Goal: Navigation & Orientation: Find specific page/section

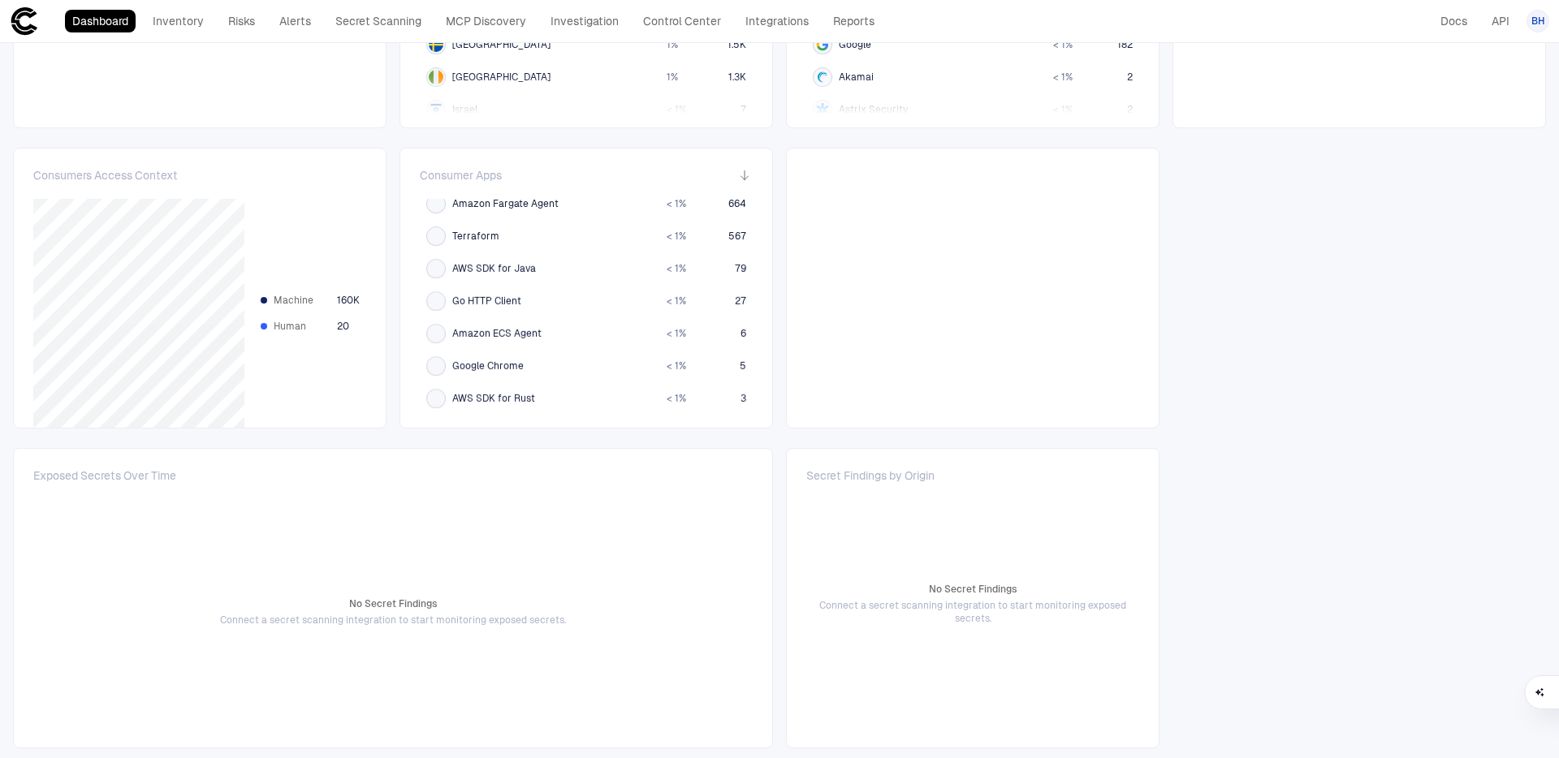
scroll to position [174, 0]
click at [481, 234] on span "Terraform" at bounding box center [475, 236] width 47 height 13
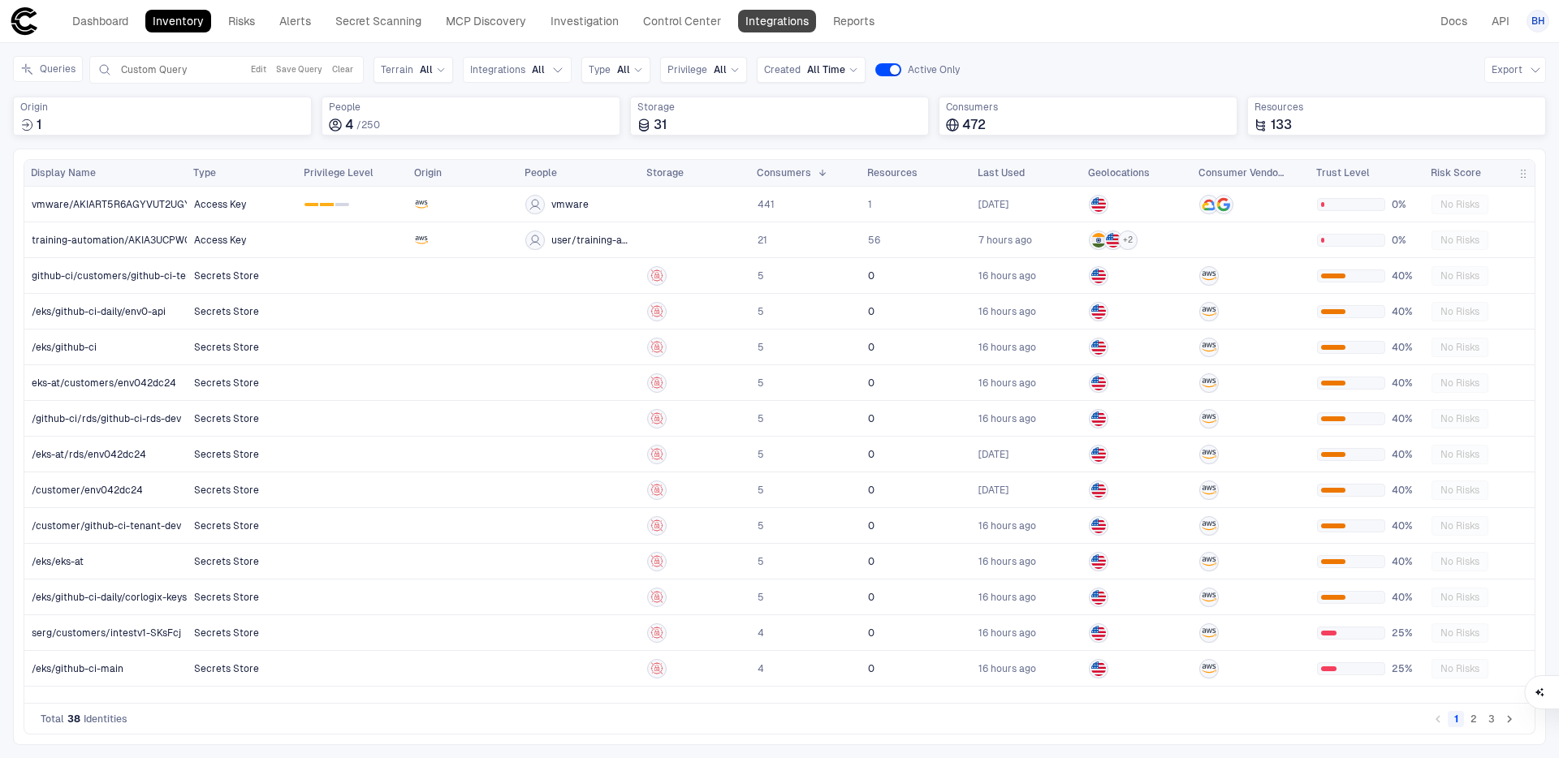
click at [782, 21] on link "Integrations" at bounding box center [777, 21] width 78 height 23
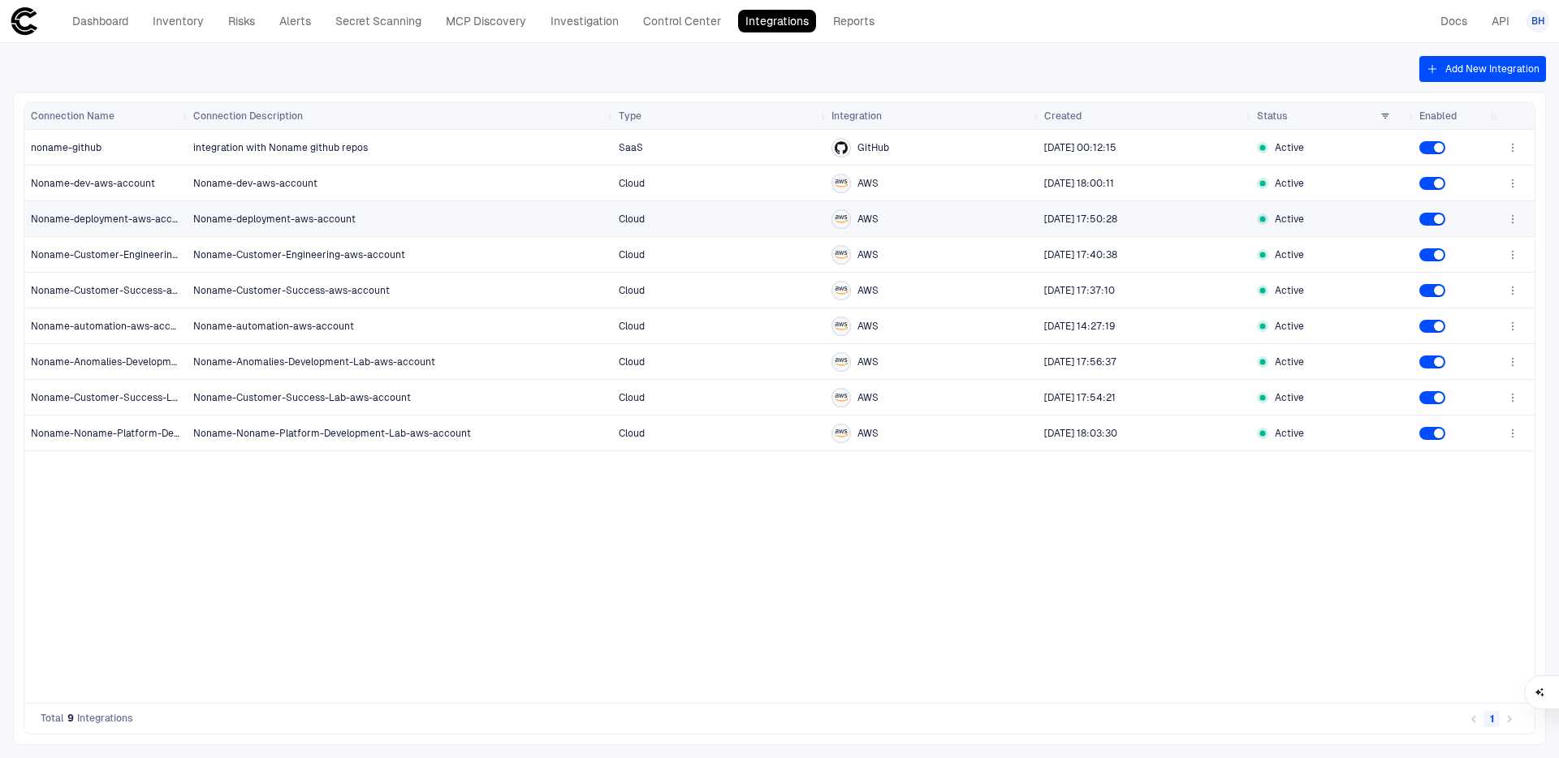
click at [351, 218] on span "Noname-deployment-aws-account" at bounding box center [274, 219] width 162 height 11
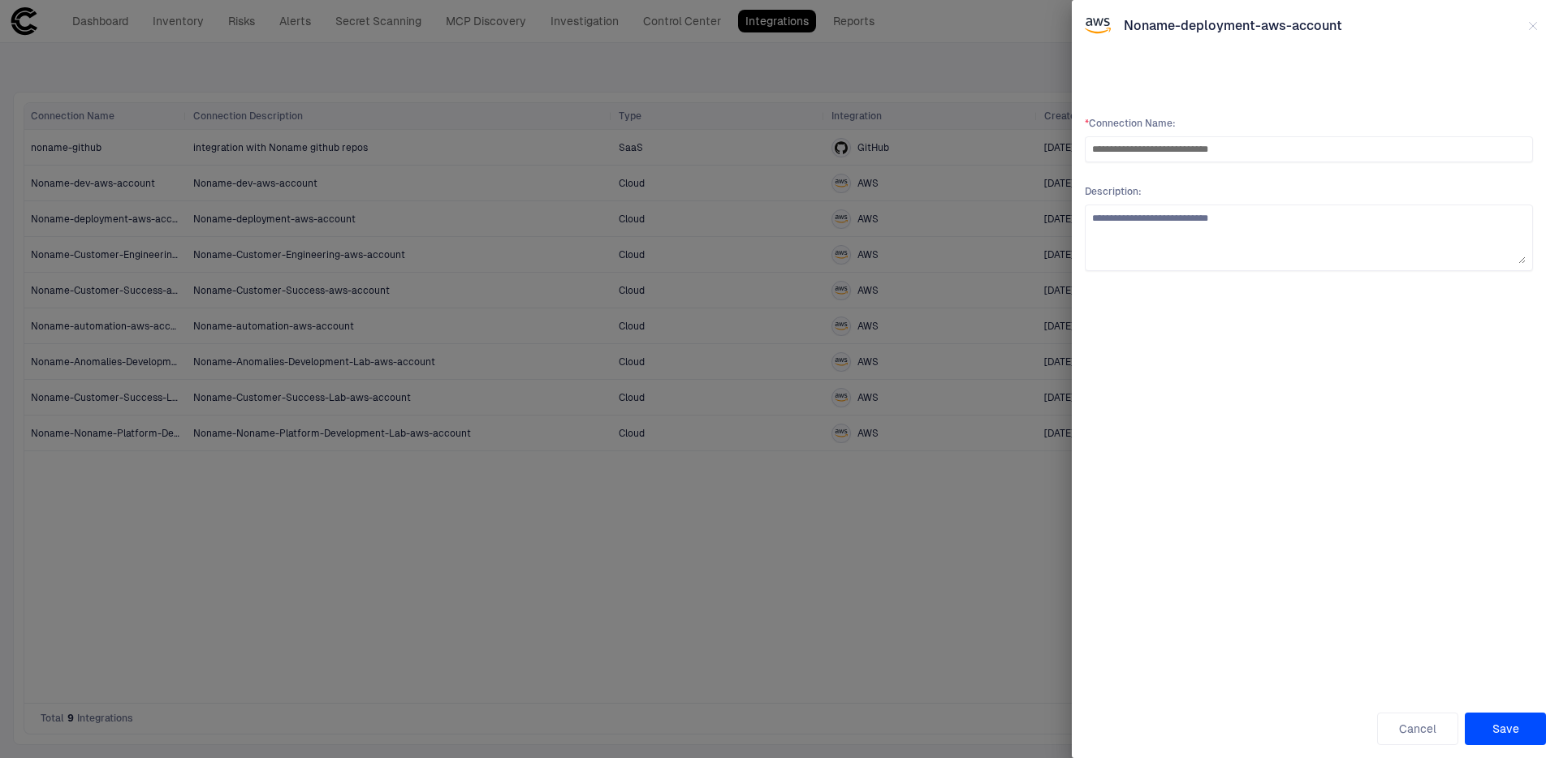
click at [351, 218] on div at bounding box center [779, 379] width 1559 height 758
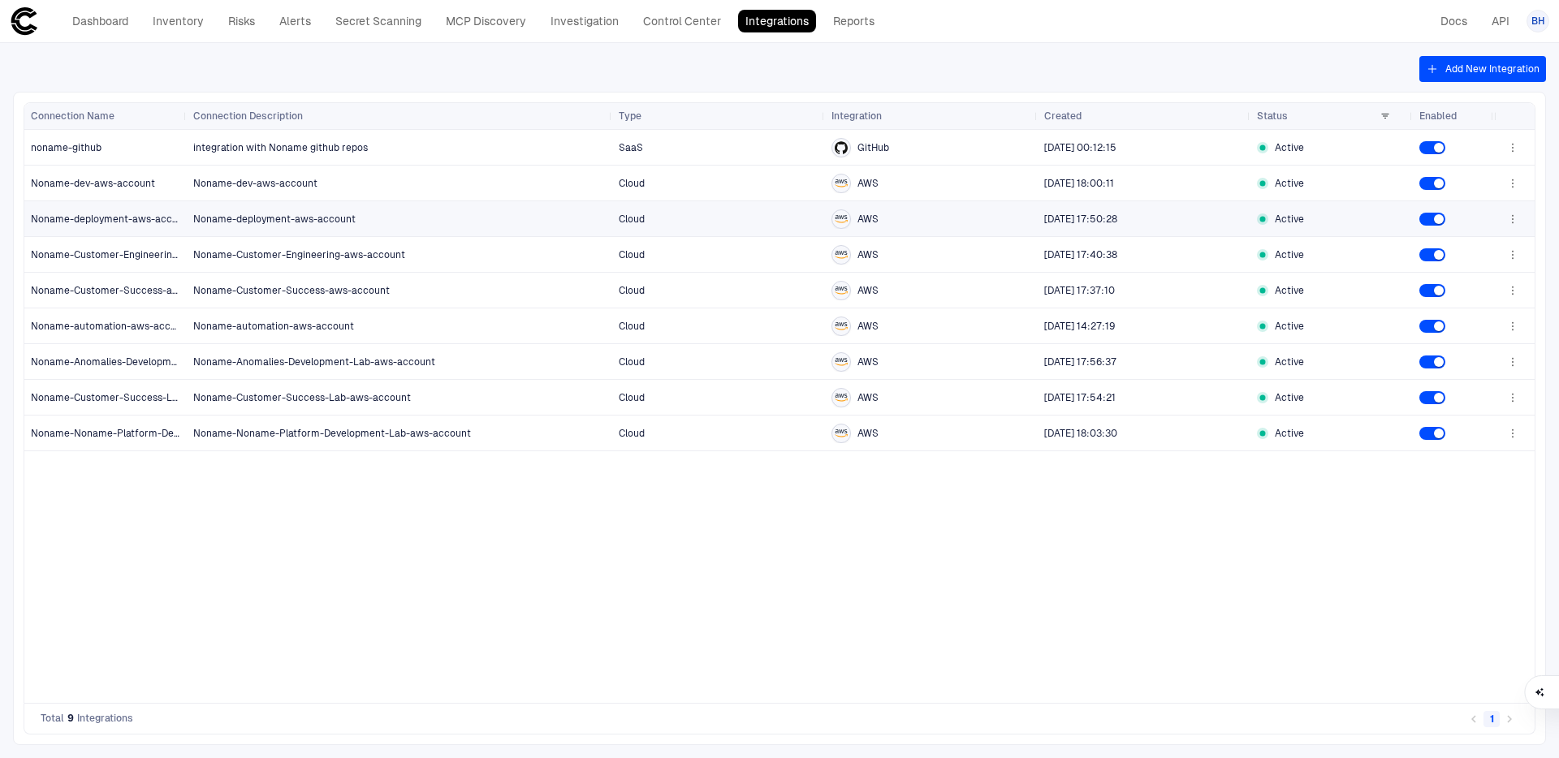
click at [1513, 213] on icon "button" at bounding box center [1512, 219] width 13 height 13
click at [1069, 627] on div at bounding box center [779, 379] width 1559 height 758
click at [352, 146] on span "integration with Noname github repos" at bounding box center [280, 147] width 175 height 11
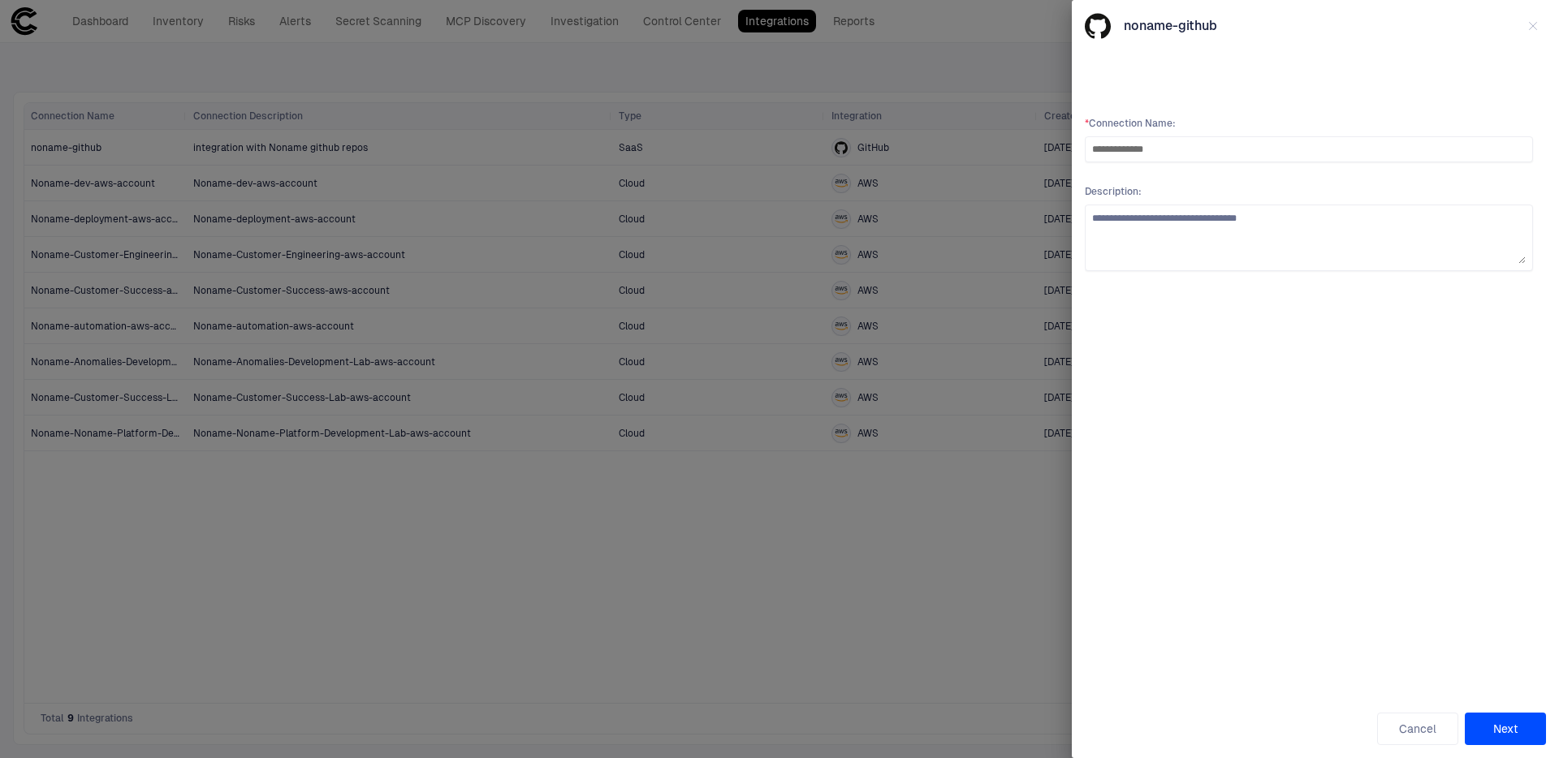
click at [352, 146] on div at bounding box center [779, 379] width 1559 height 758
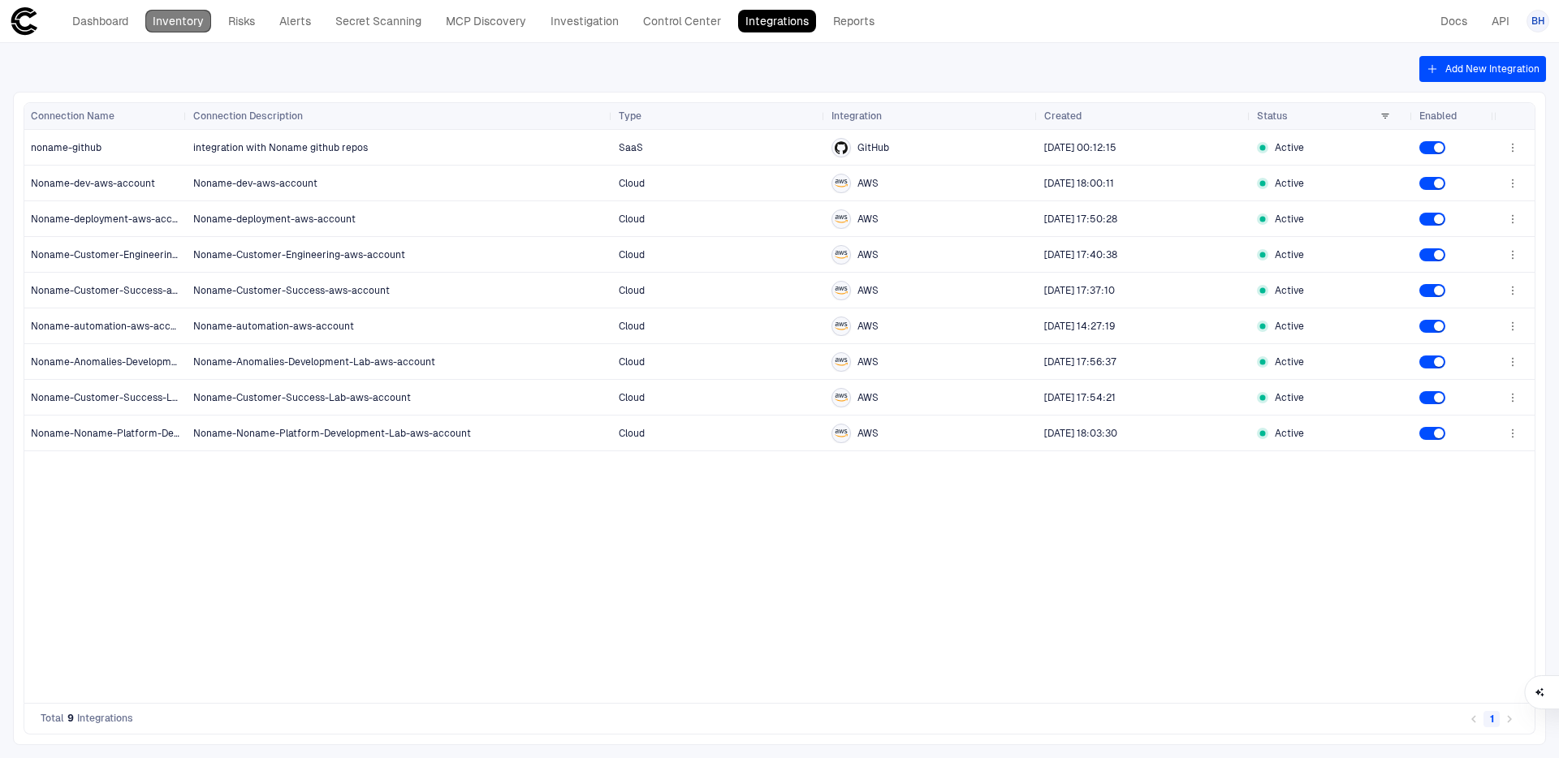
click at [201, 17] on link "Inventory" at bounding box center [178, 21] width 66 height 23
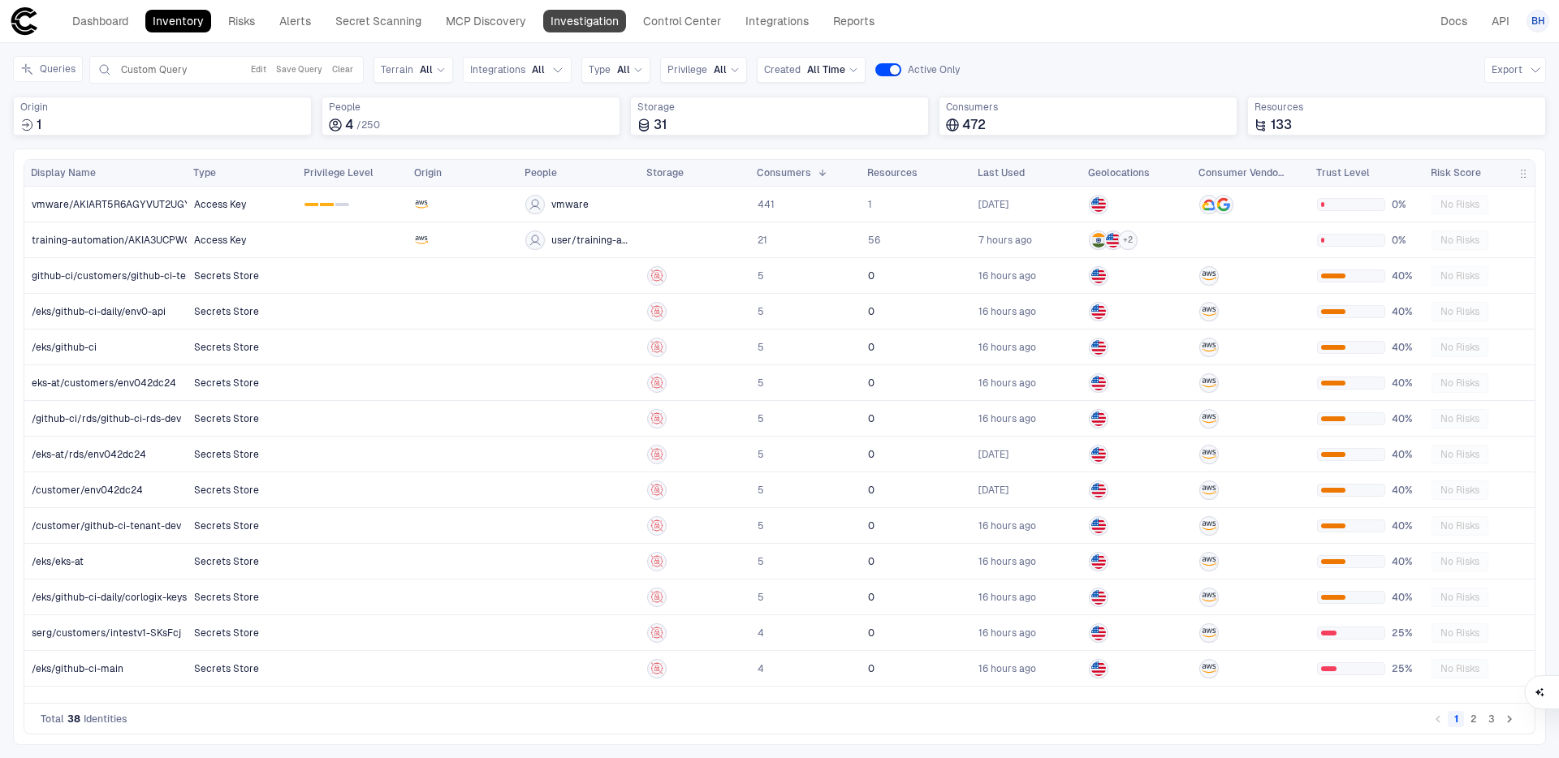
click at [589, 12] on link "Investigation" at bounding box center [584, 21] width 83 height 23
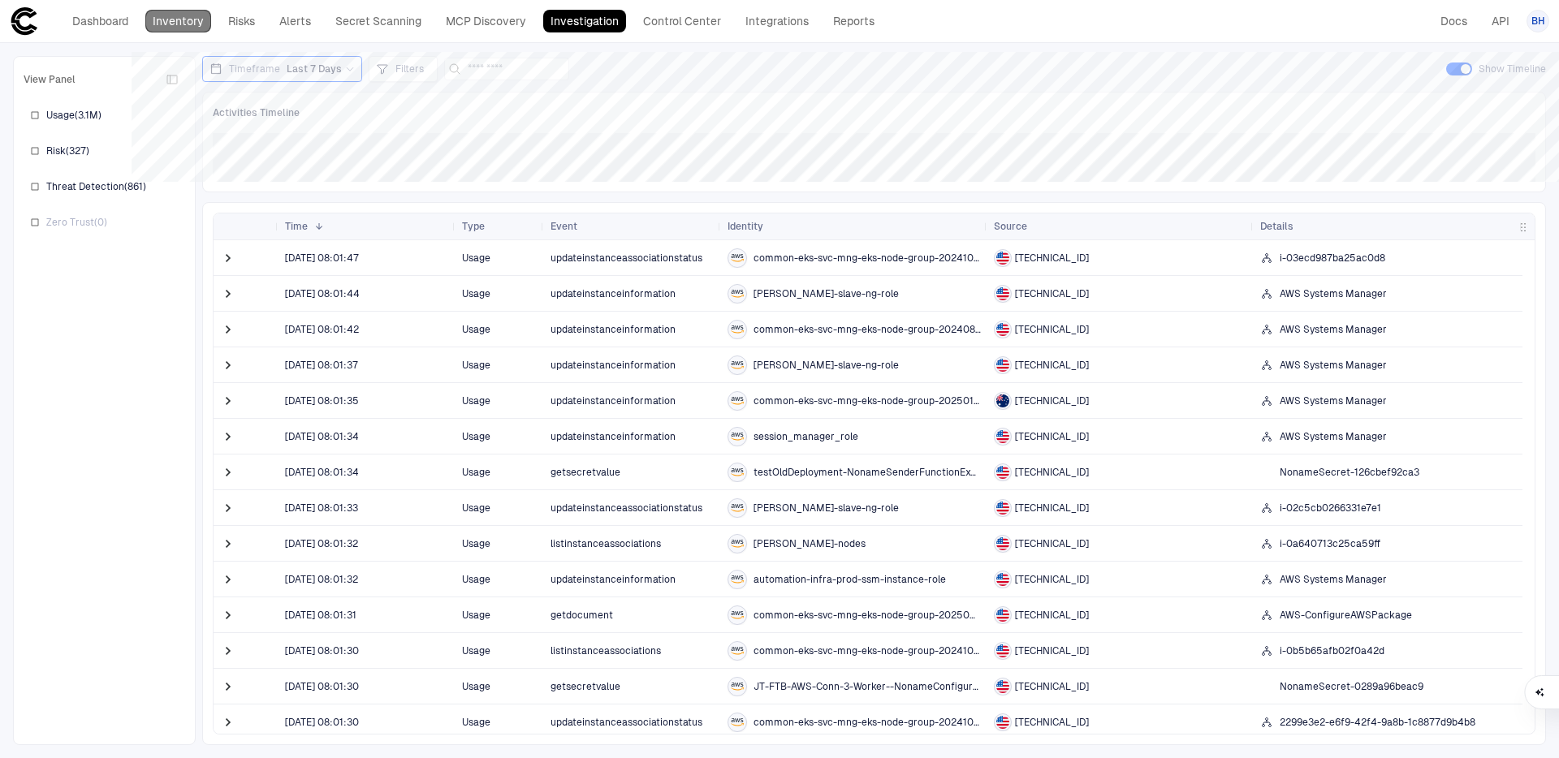
click at [203, 25] on link "Inventory" at bounding box center [178, 21] width 66 height 23
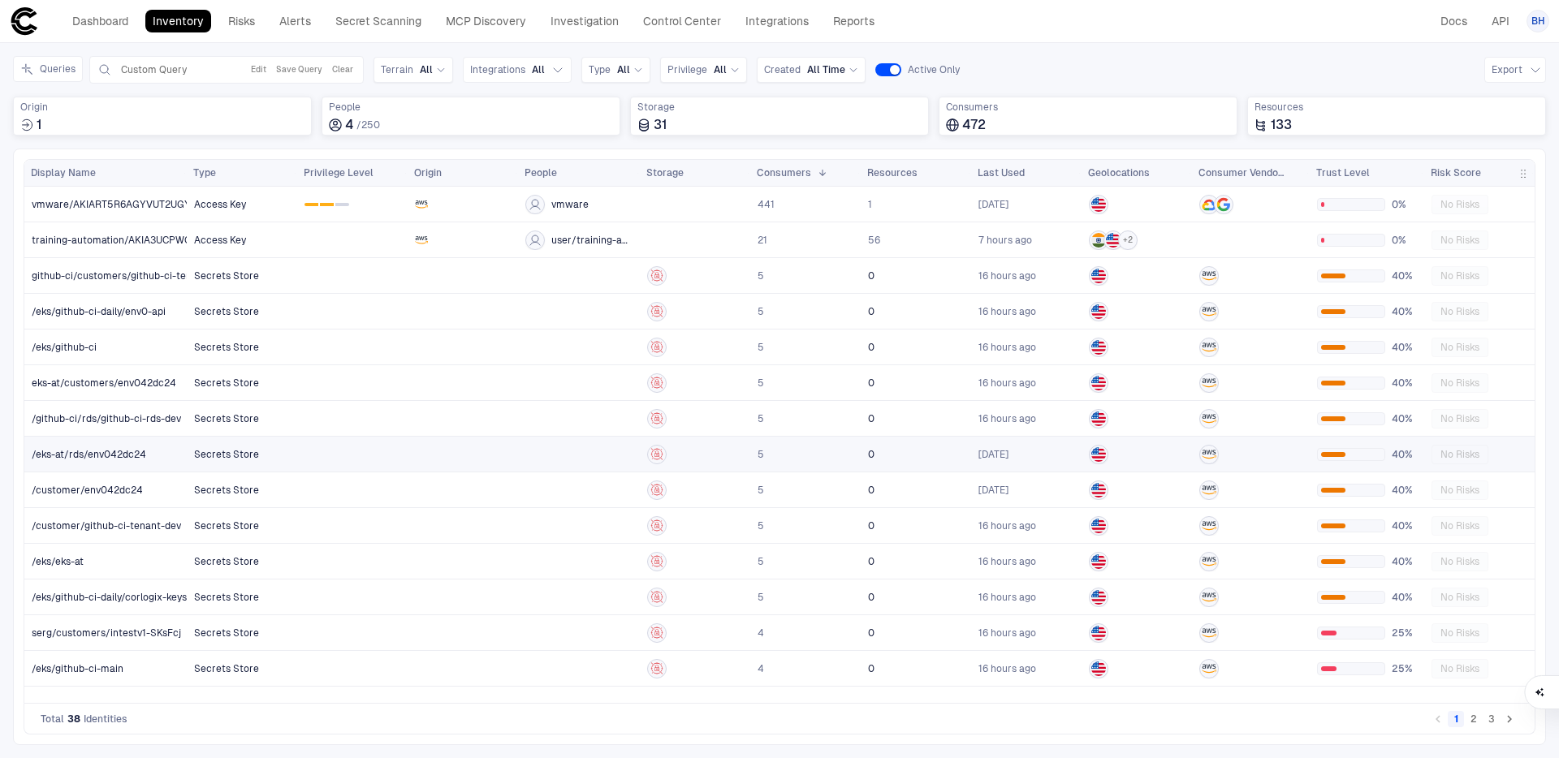
click at [221, 450] on span "Secrets Store" at bounding box center [226, 454] width 65 height 13
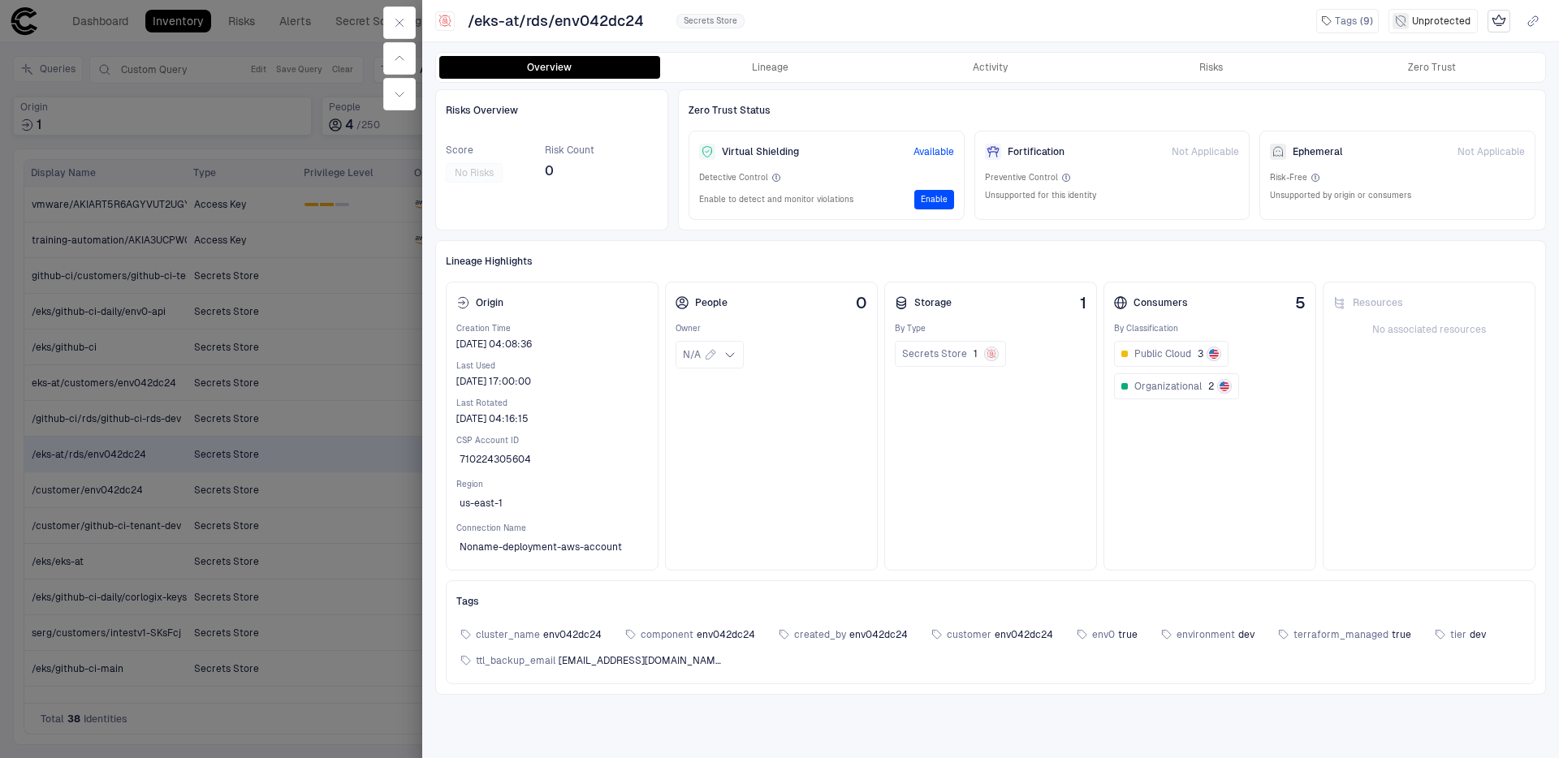
click at [220, 463] on div at bounding box center [779, 379] width 1559 height 758
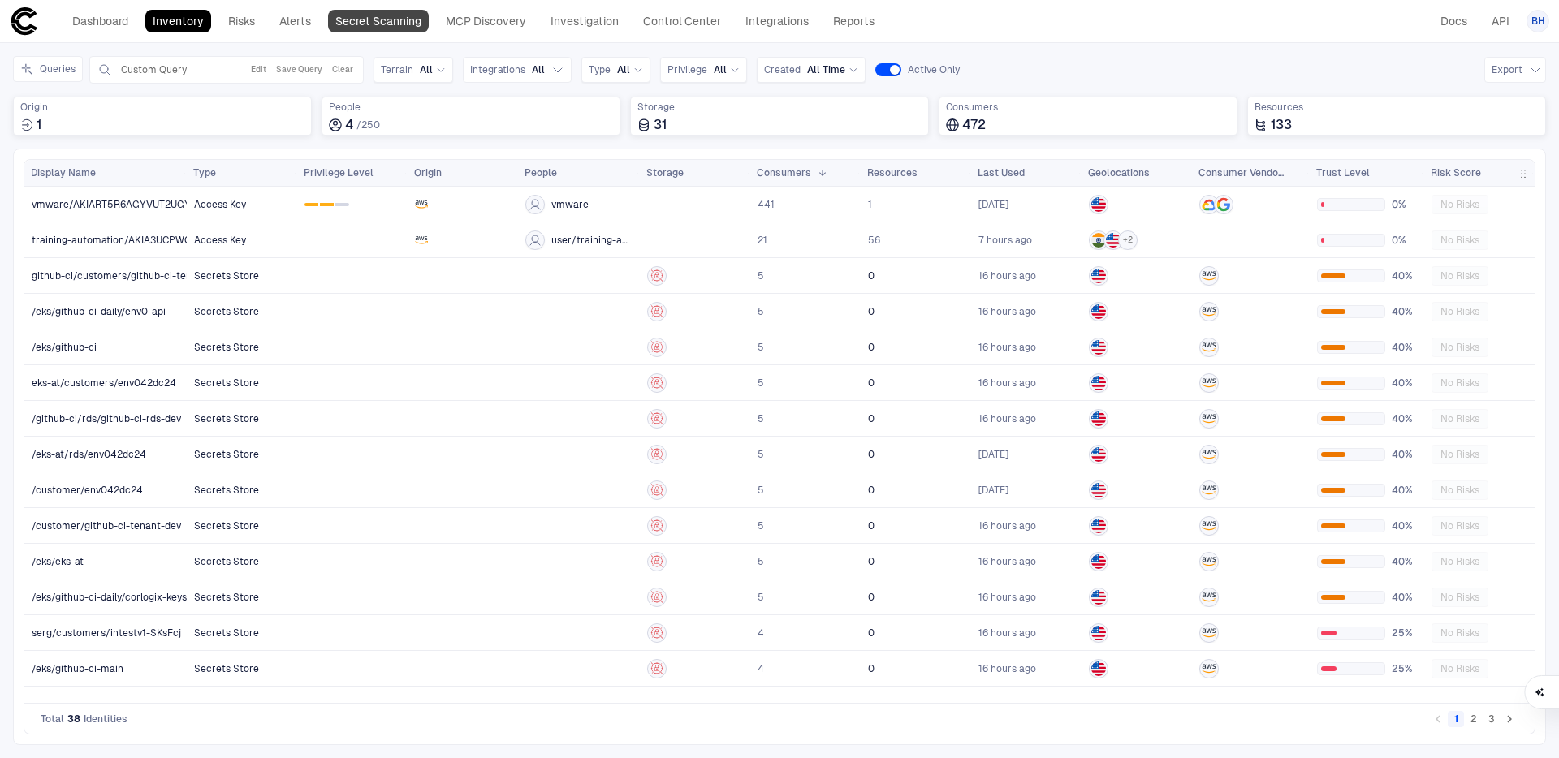
click at [414, 24] on link "Secret Scanning" at bounding box center [378, 21] width 101 height 23
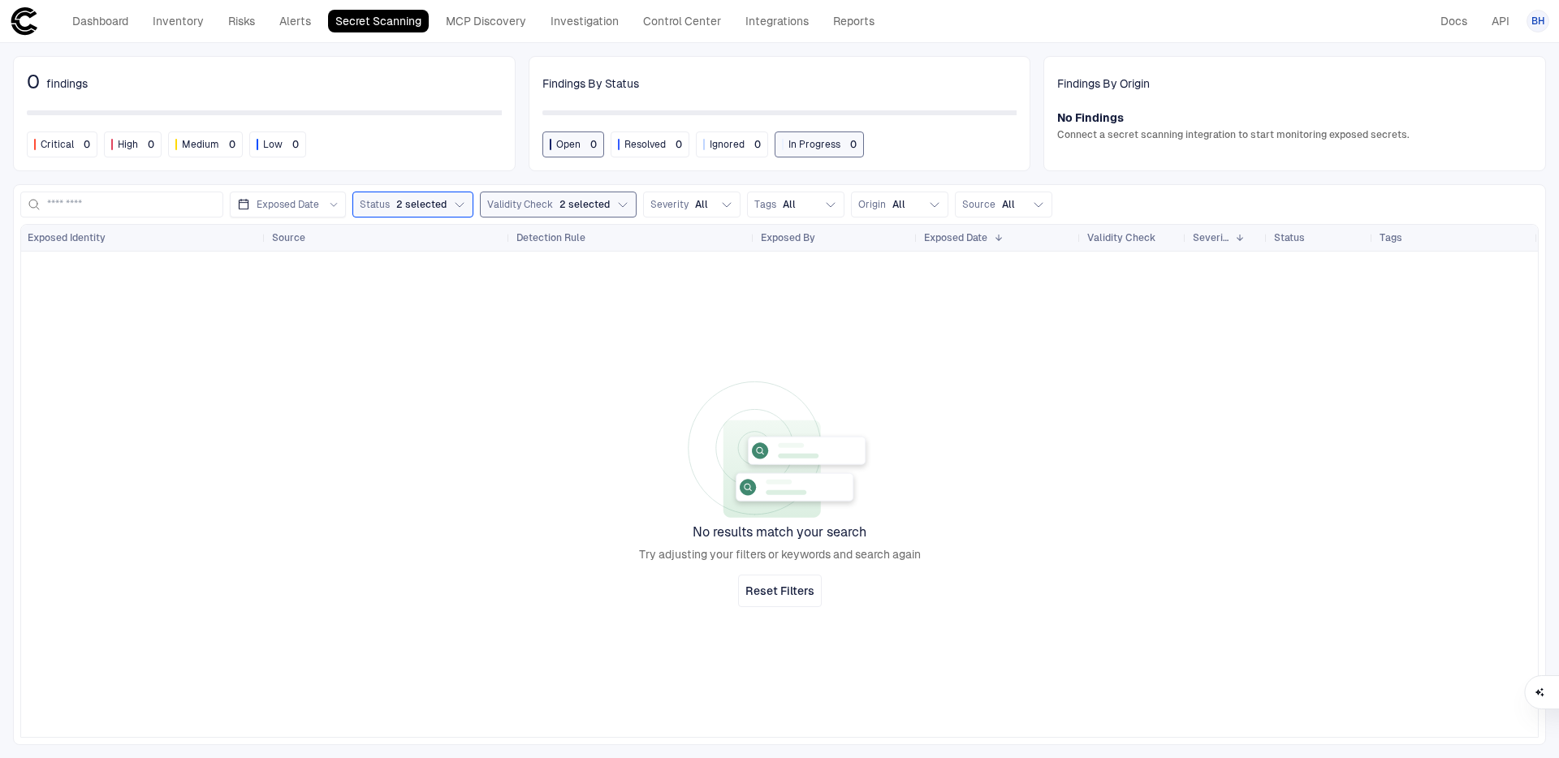
click at [603, 203] on span "2 selected" at bounding box center [584, 204] width 50 height 13
click at [487, 201] on span "Validity Check" at bounding box center [520, 204] width 66 height 13
click at [543, 287] on div "Inactive" at bounding box center [581, 297] width 188 height 28
click at [557, 297] on span "Inactive" at bounding box center [546, 297] width 37 height 13
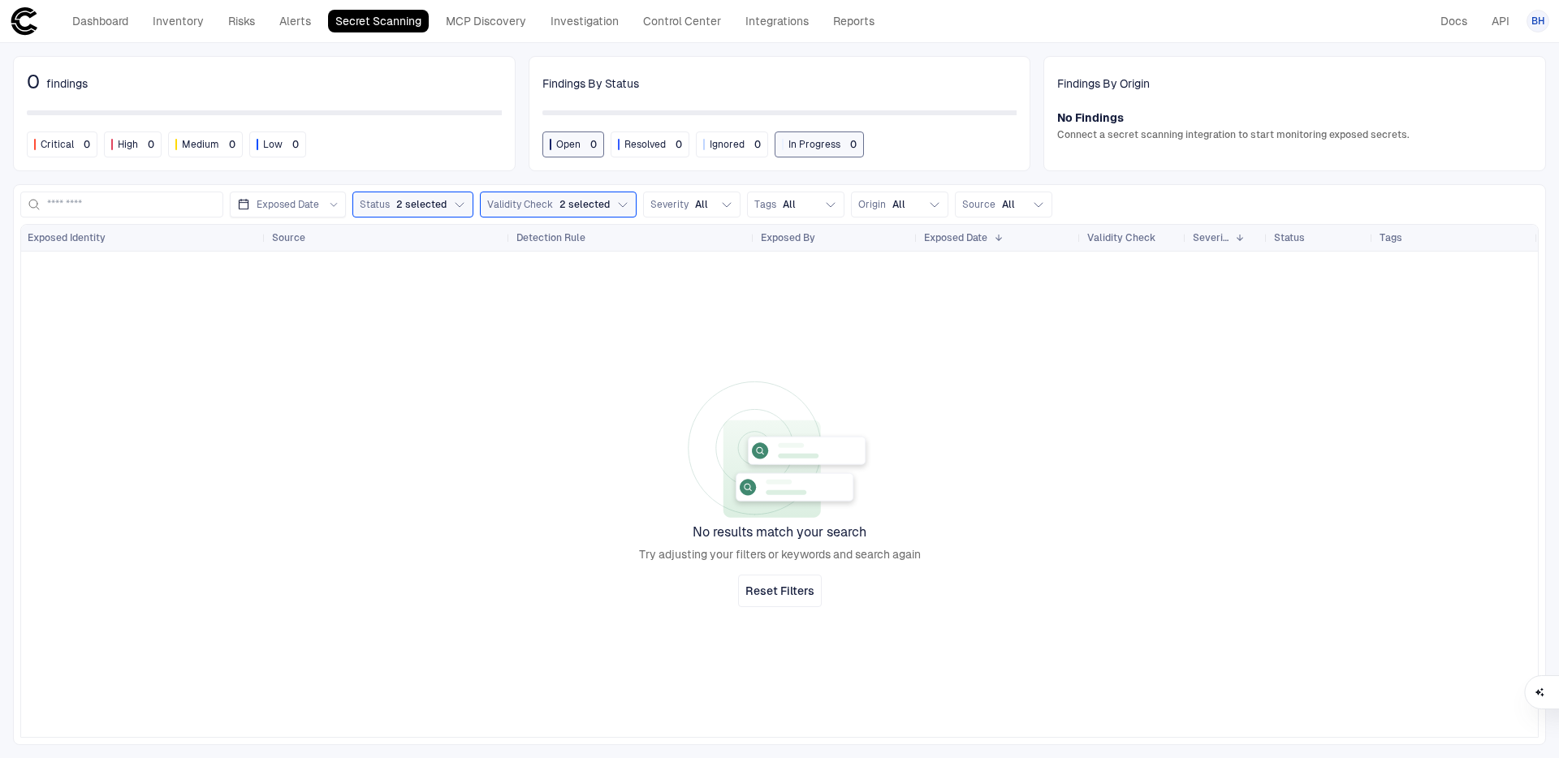
click at [399, 111] on div at bounding box center [264, 112] width 475 height 5
click at [426, 212] on button "Status 2 selected" at bounding box center [412, 205] width 121 height 26
click at [446, 161] on div "0 findings Critical 0 High 0 Medium 0 Low 0" at bounding box center [264, 113] width 503 height 115
click at [92, 24] on link "Dashboard" at bounding box center [100, 21] width 71 height 23
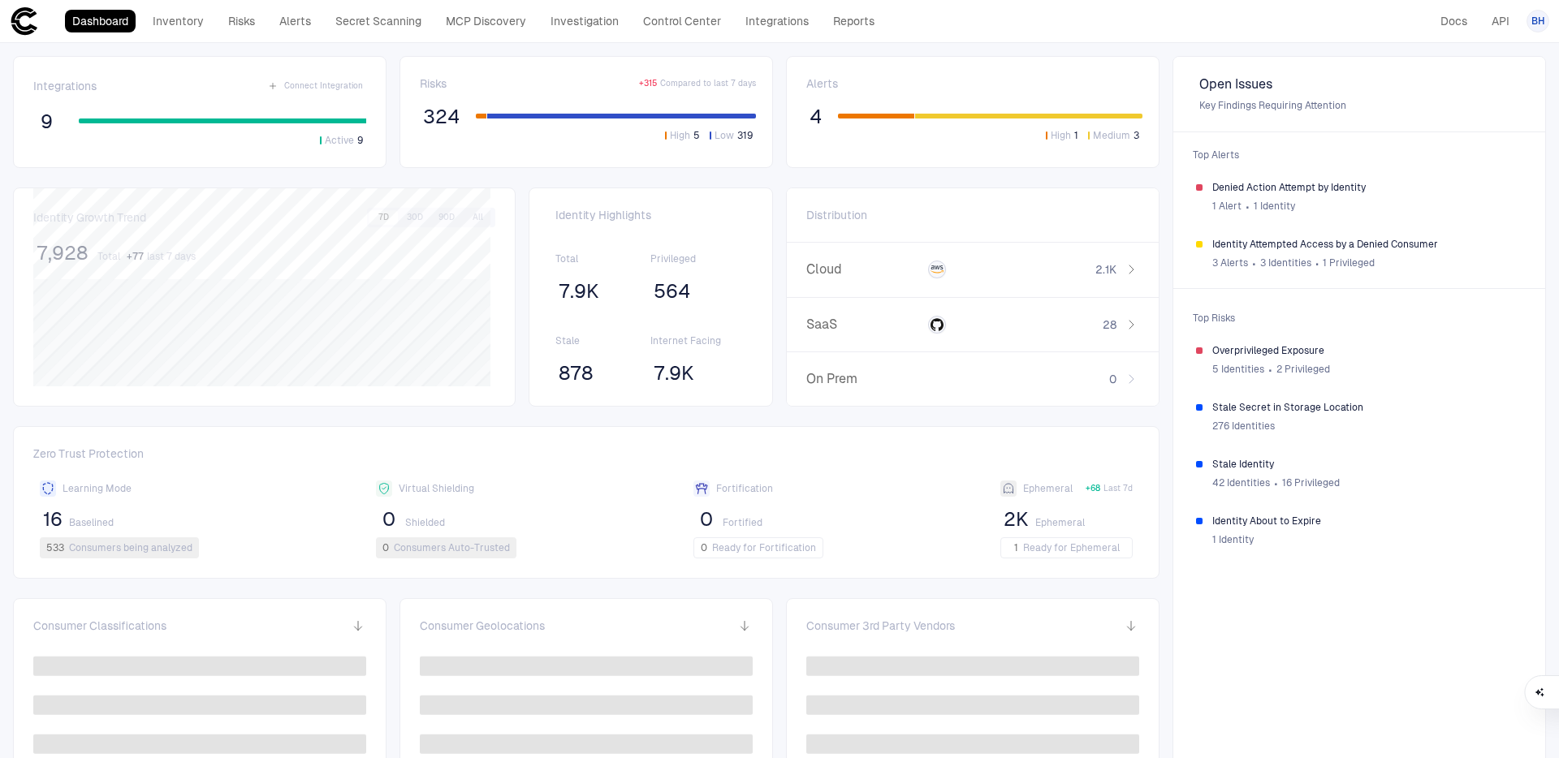
click at [1535, 22] on span "BH" at bounding box center [1538, 21] width 14 height 13
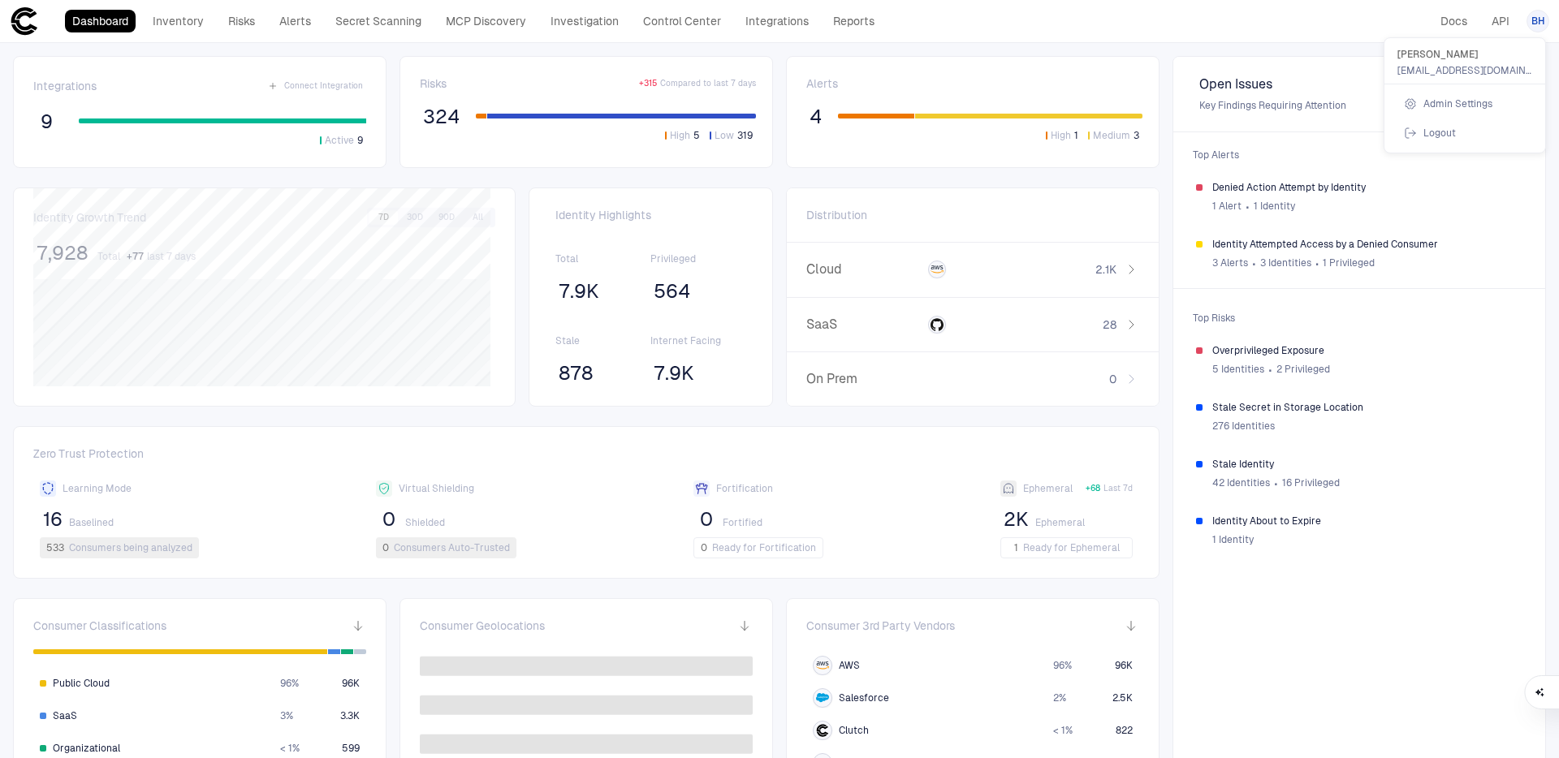
click at [1487, 98] on span "Admin Settings" at bounding box center [1457, 103] width 69 height 13
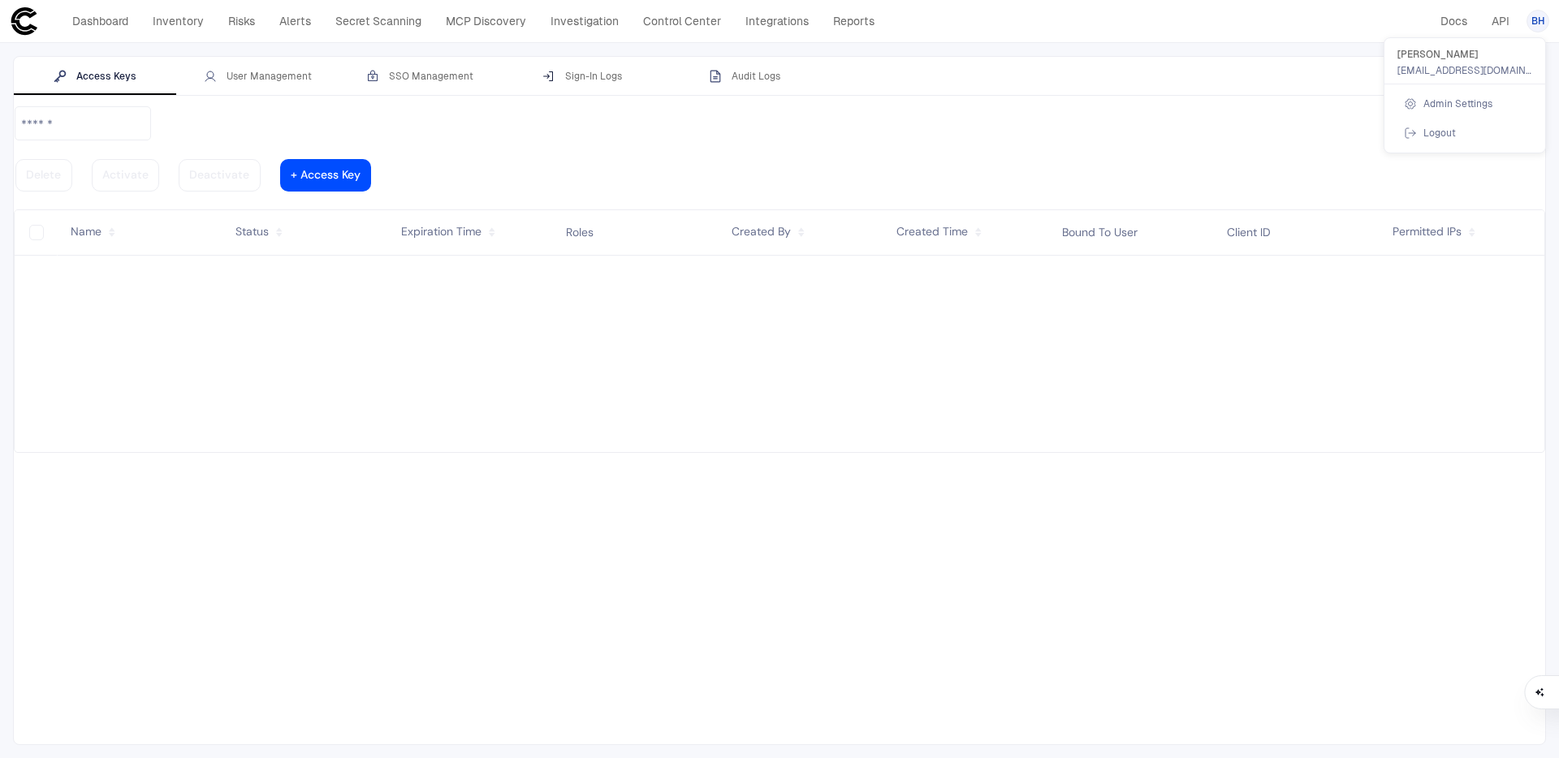
drag, startPoint x: 444, startPoint y: 97, endPoint x: 438, endPoint y: 90, distance: 8.6
click at [444, 97] on div at bounding box center [779, 379] width 1559 height 758
click at [437, 88] on body "defs Dashboard Inventory Risks Alerts Secret Scanning MCP Discovery Investigati…" at bounding box center [779, 379] width 1559 height 758
click at [434, 82] on div "SSO Management" at bounding box center [419, 76] width 107 height 13
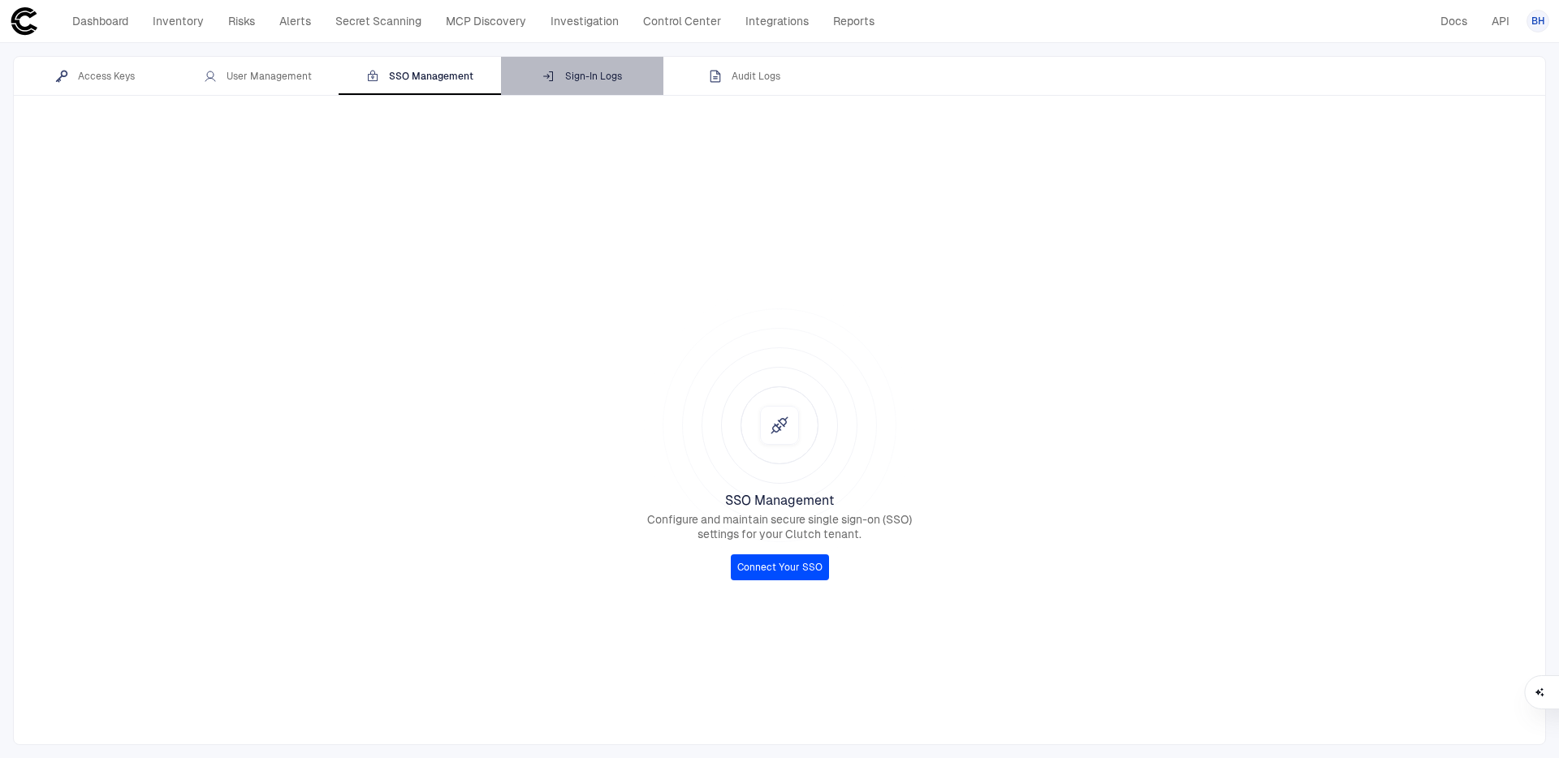
click at [581, 79] on div "Sign-In Logs" at bounding box center [582, 76] width 80 height 13
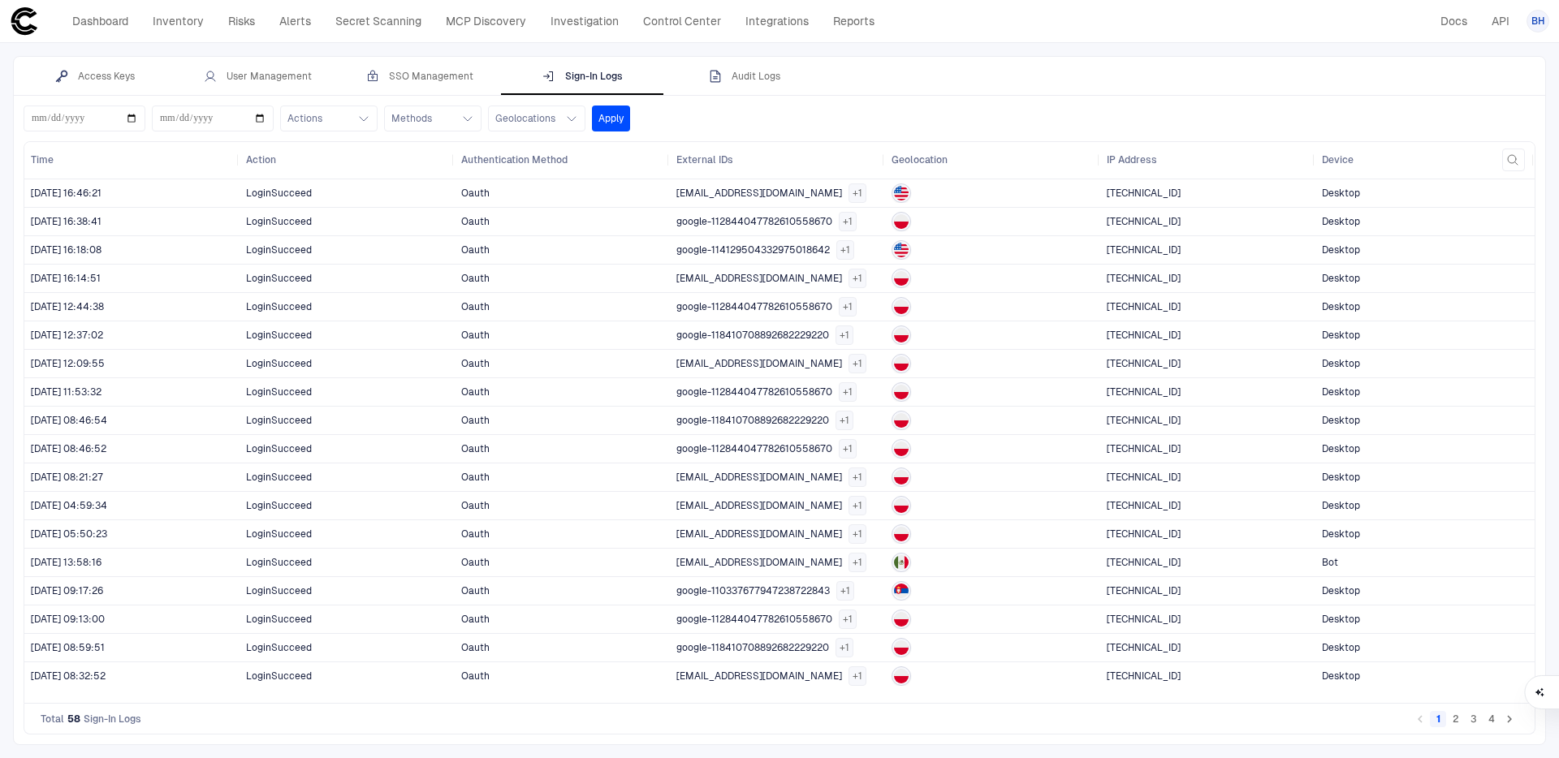
click at [731, 562] on span "[EMAIL_ADDRESS][DOMAIN_NAME]" at bounding box center [759, 562] width 166 height 13
click at [286, 79] on div "User Management" at bounding box center [258, 76] width 108 height 13
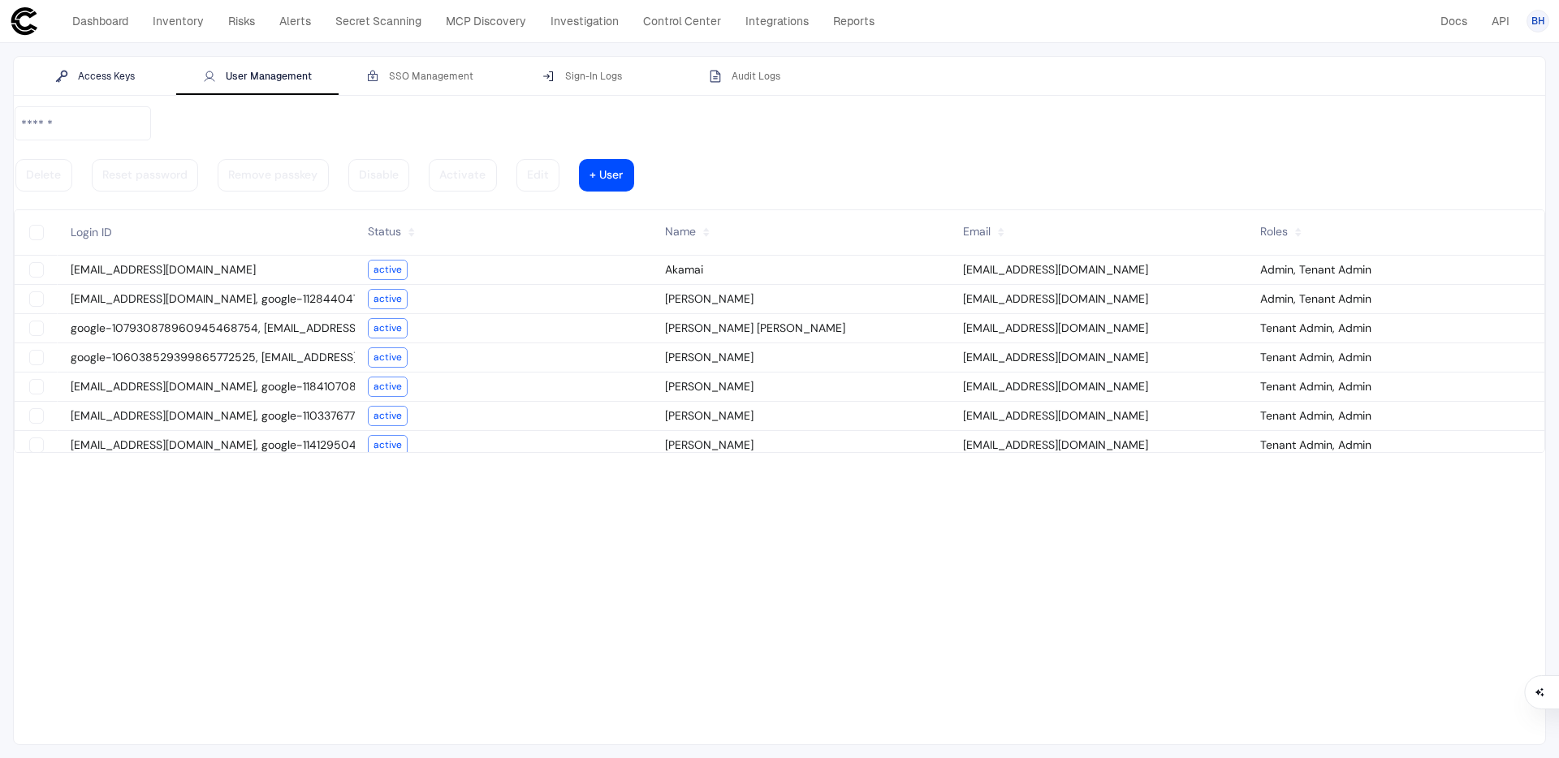
click at [74, 71] on div "Access Keys" at bounding box center [95, 76] width 80 height 13
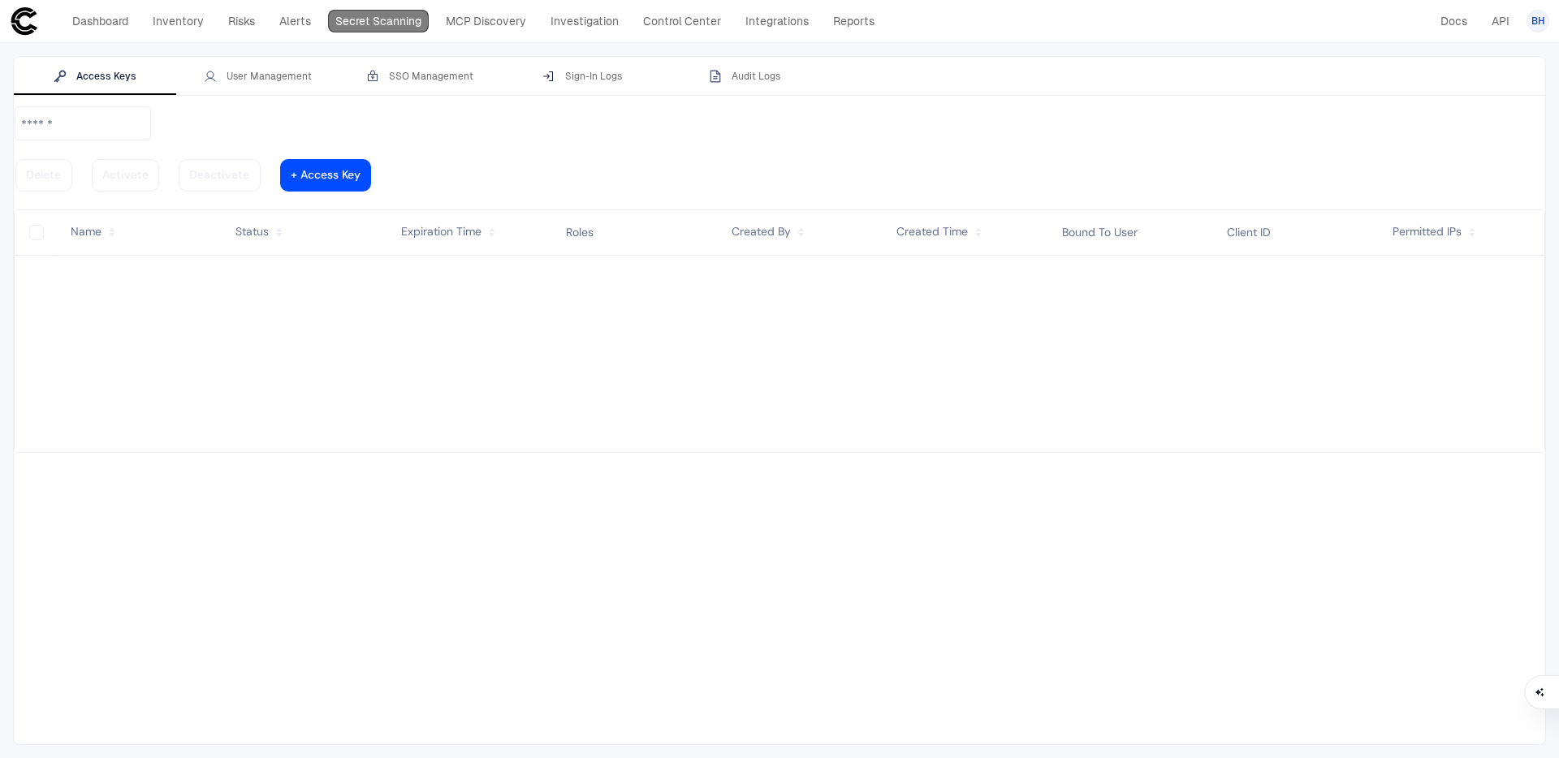
click at [364, 16] on link "Secret Scanning" at bounding box center [378, 21] width 101 height 23
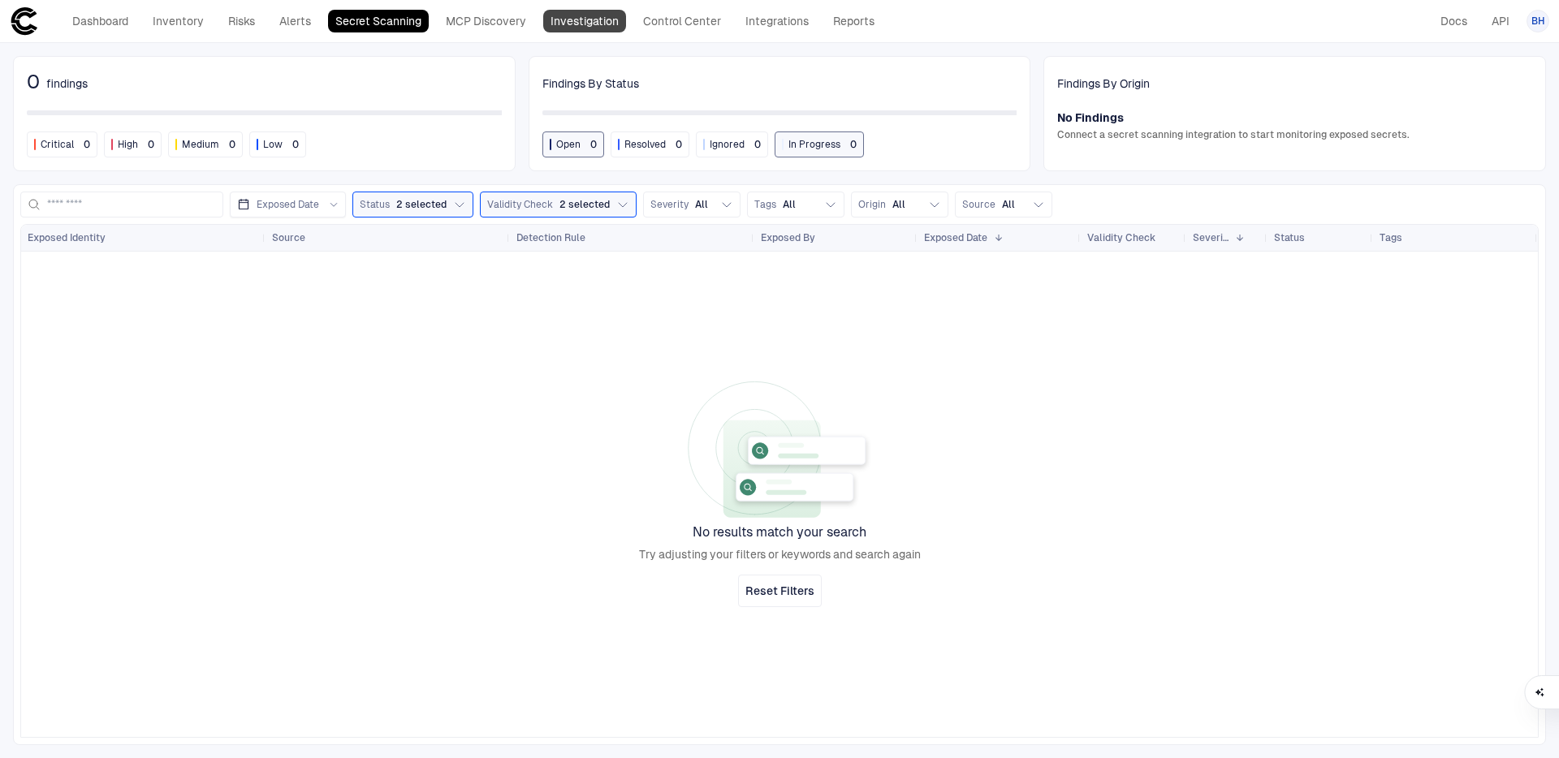
click at [573, 15] on link "Investigation" at bounding box center [584, 21] width 83 height 23
